Goal: Check status: Check status

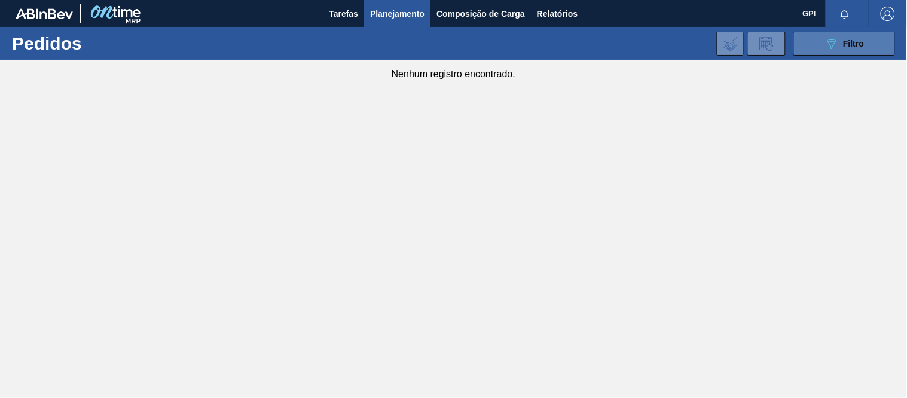
click at [847, 46] on span "Filtro" at bounding box center [854, 44] width 21 height 10
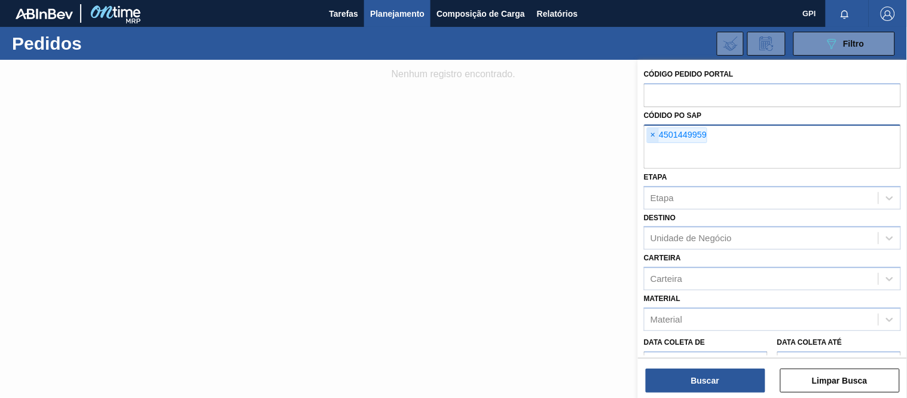
click at [657, 139] on span "×" at bounding box center [653, 135] width 11 height 14
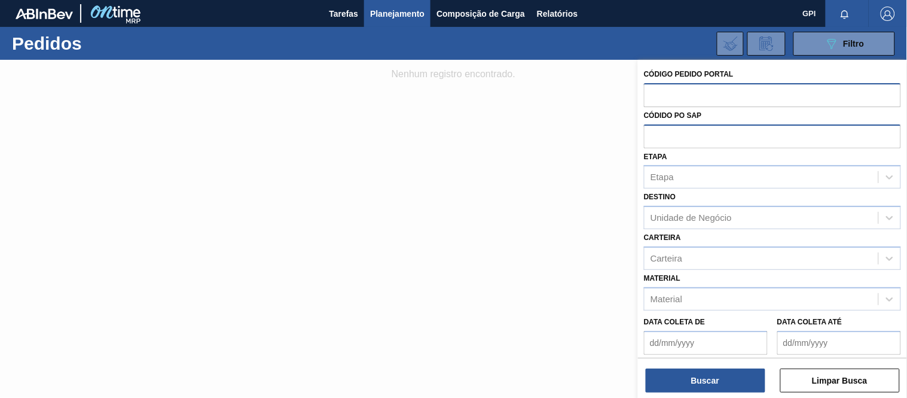
click at [670, 100] on input "text" at bounding box center [772, 94] width 257 height 23
paste input "2038708"
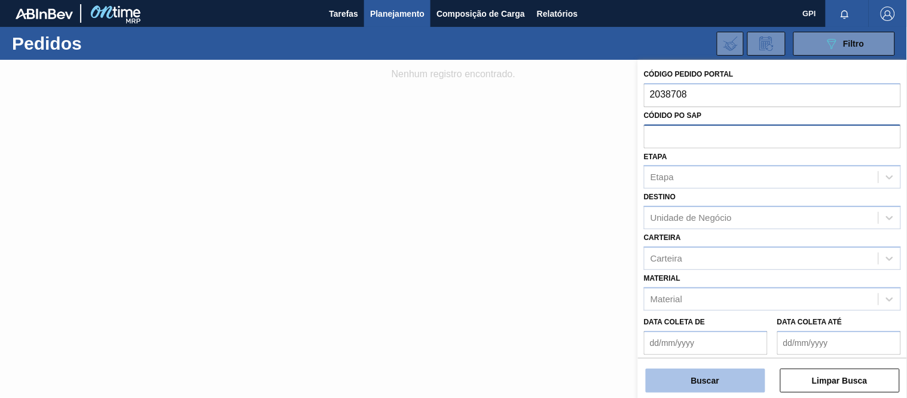
type input "2038708"
click at [731, 379] on button "Buscar" at bounding box center [706, 380] width 120 height 24
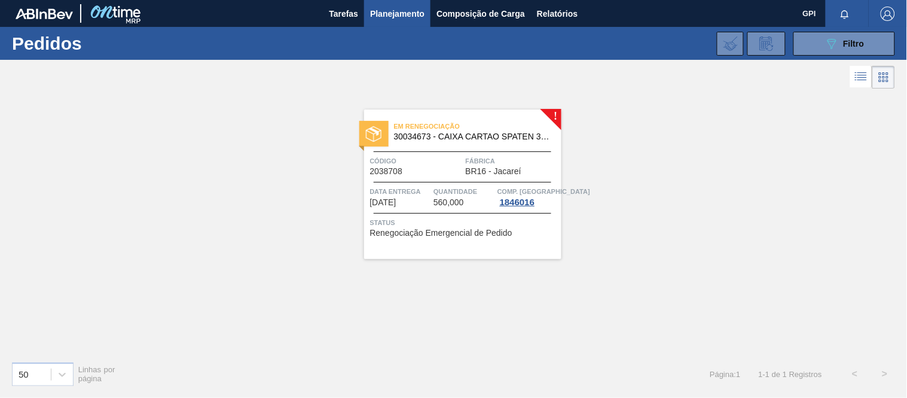
click at [455, 202] on span "560,000" at bounding box center [449, 202] width 31 height 9
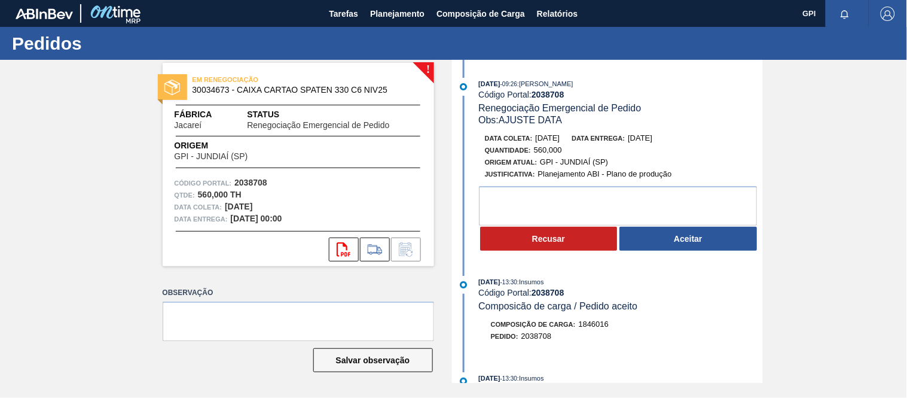
click at [649, 293] on div "Código Portal: 2038708" at bounding box center [620, 293] width 284 height 10
click at [252, 182] on strong "2038708" at bounding box center [250, 183] width 33 height 10
copy strong "2038708"
